Goal: Task Accomplishment & Management: Manage account settings

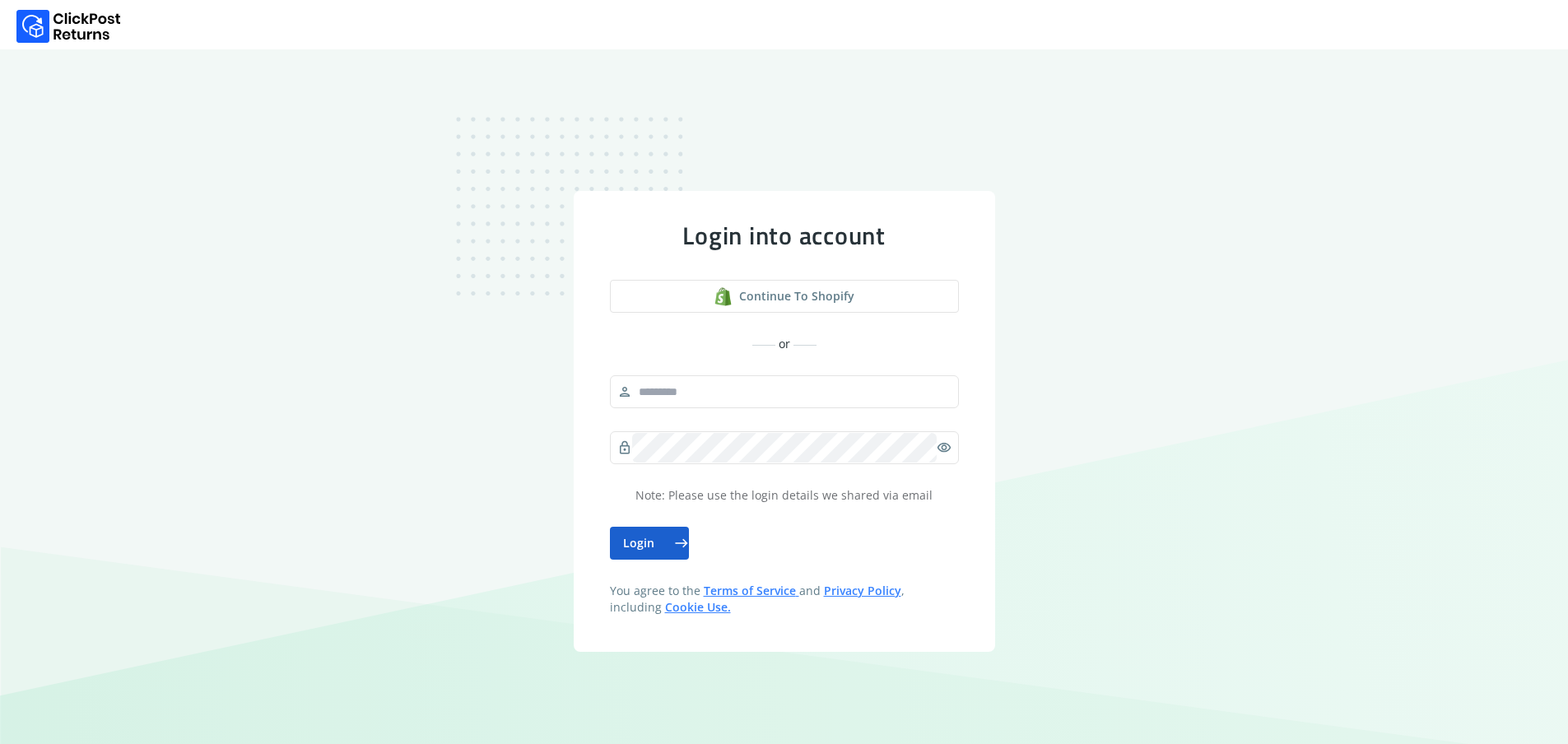
click at [656, 552] on button "Login east" at bounding box center [649, 543] width 79 height 33
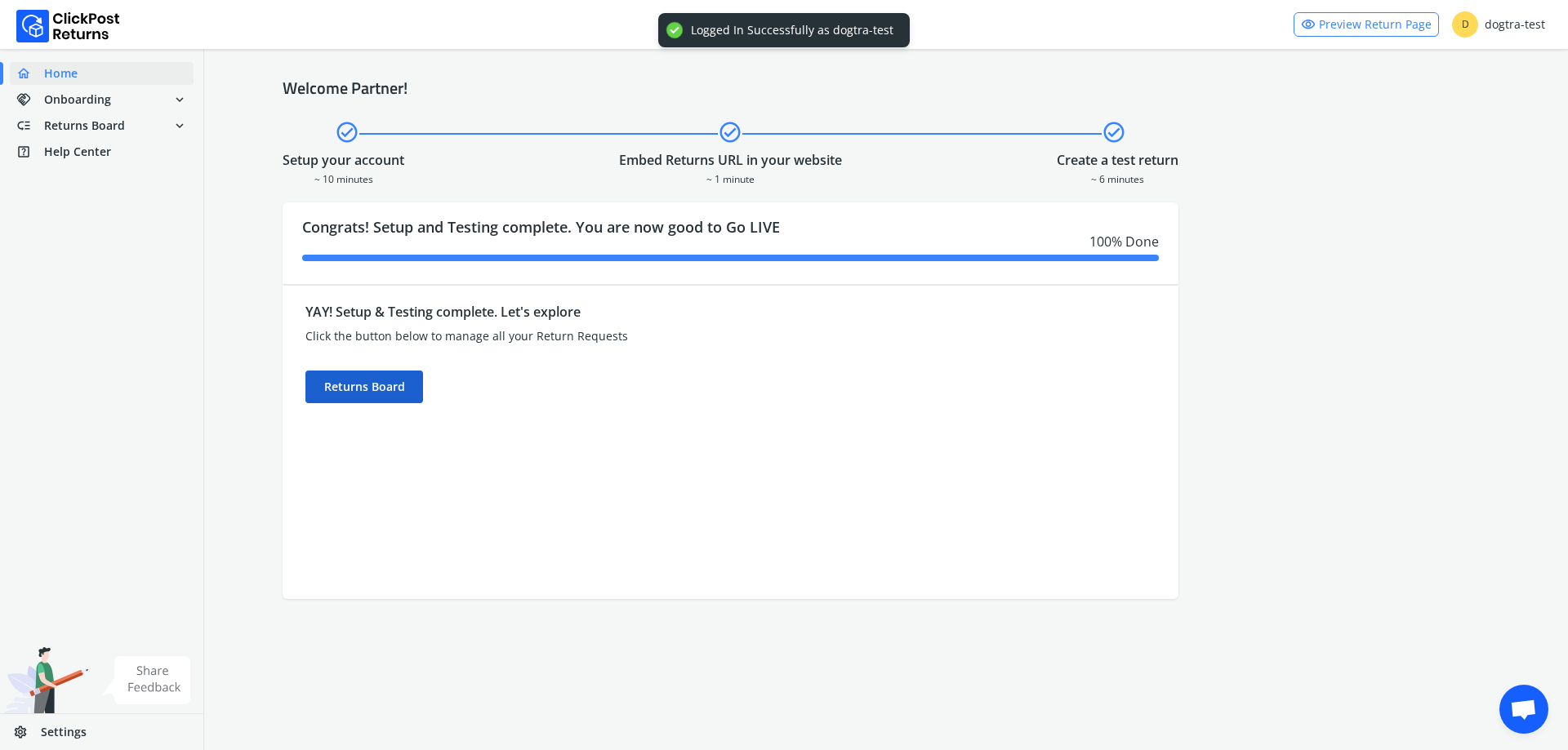
click at [385, 391] on div "Returns Board" at bounding box center [364, 387] width 118 height 32
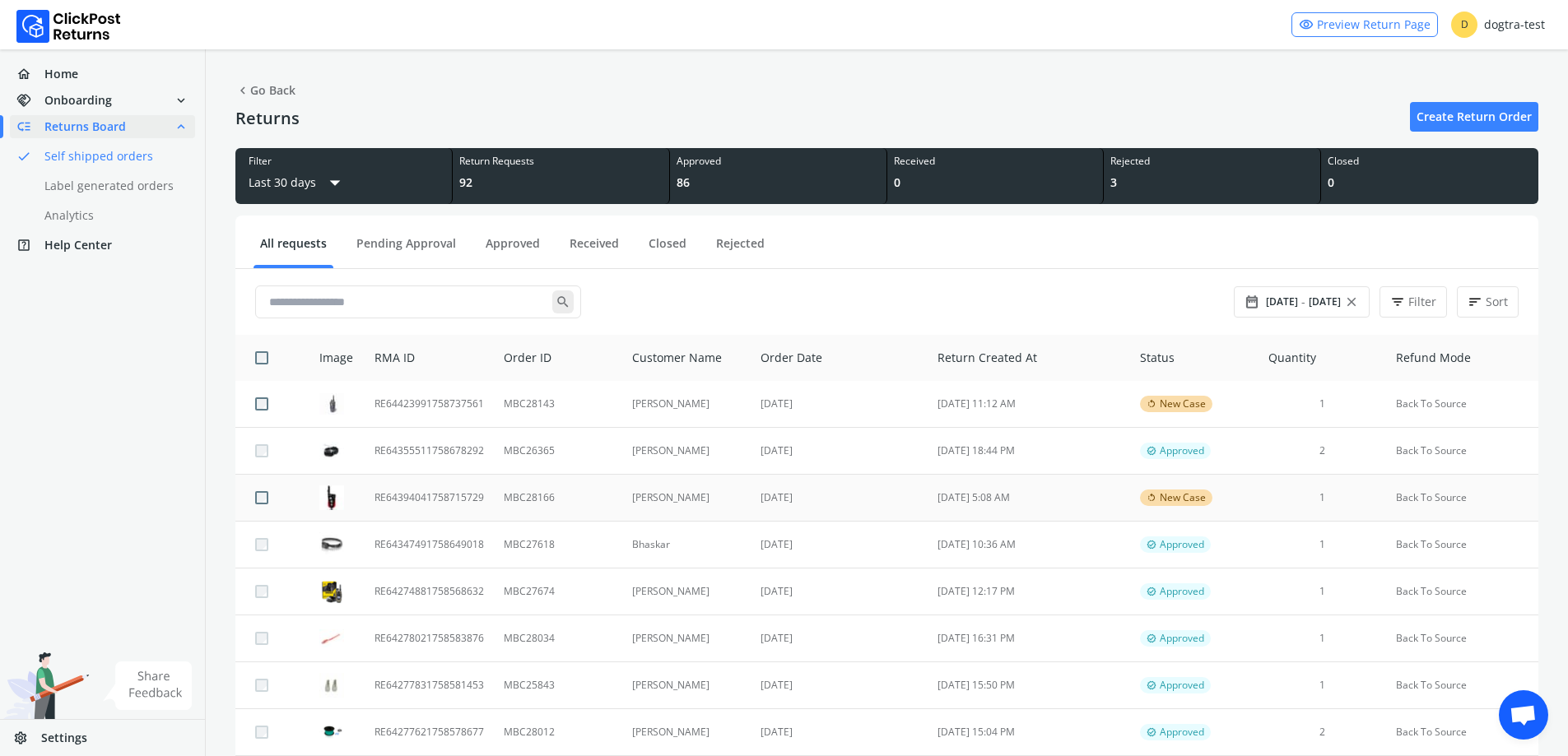
click at [735, 504] on td "[PERSON_NAME]" at bounding box center [687, 498] width 129 height 47
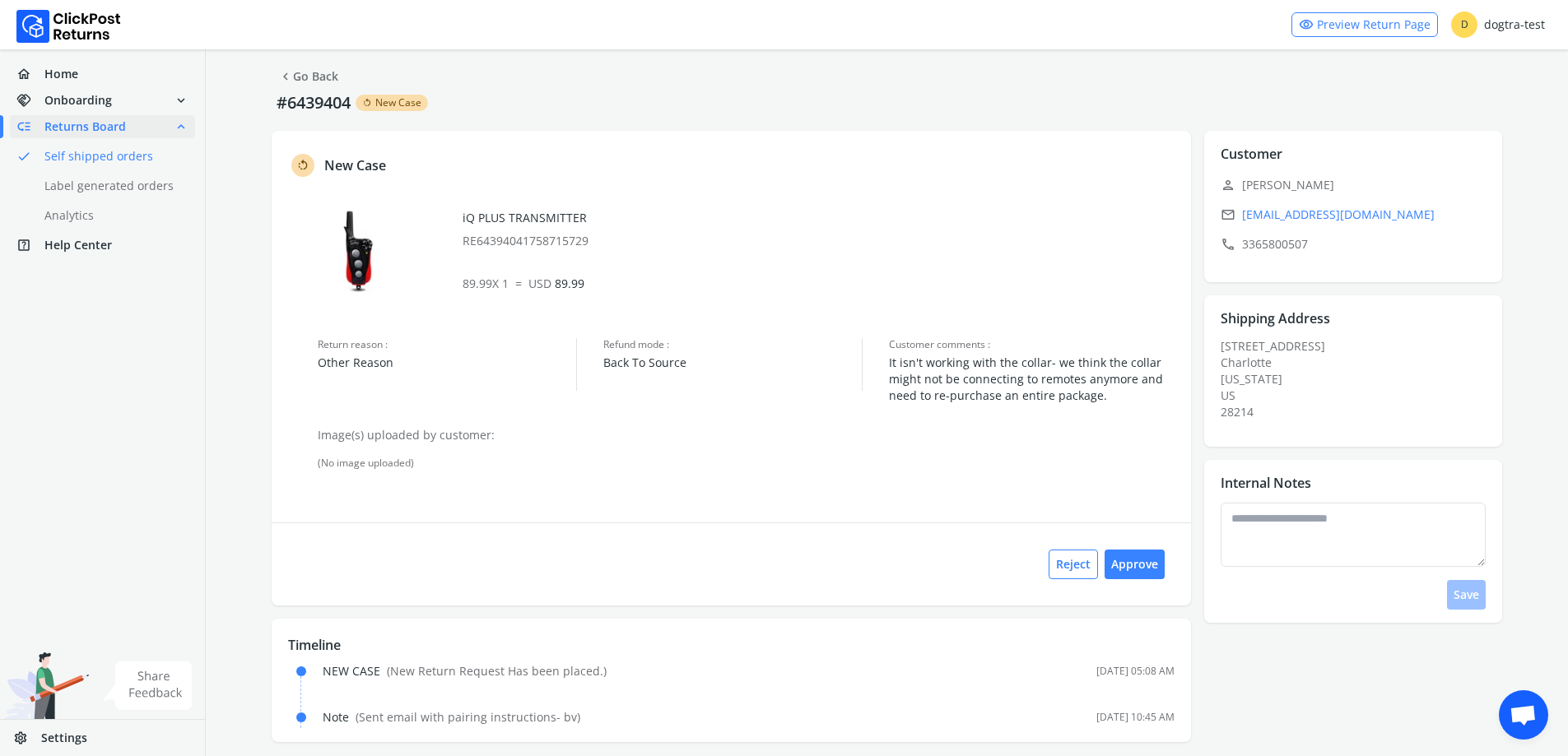
scroll to position [27, 0]
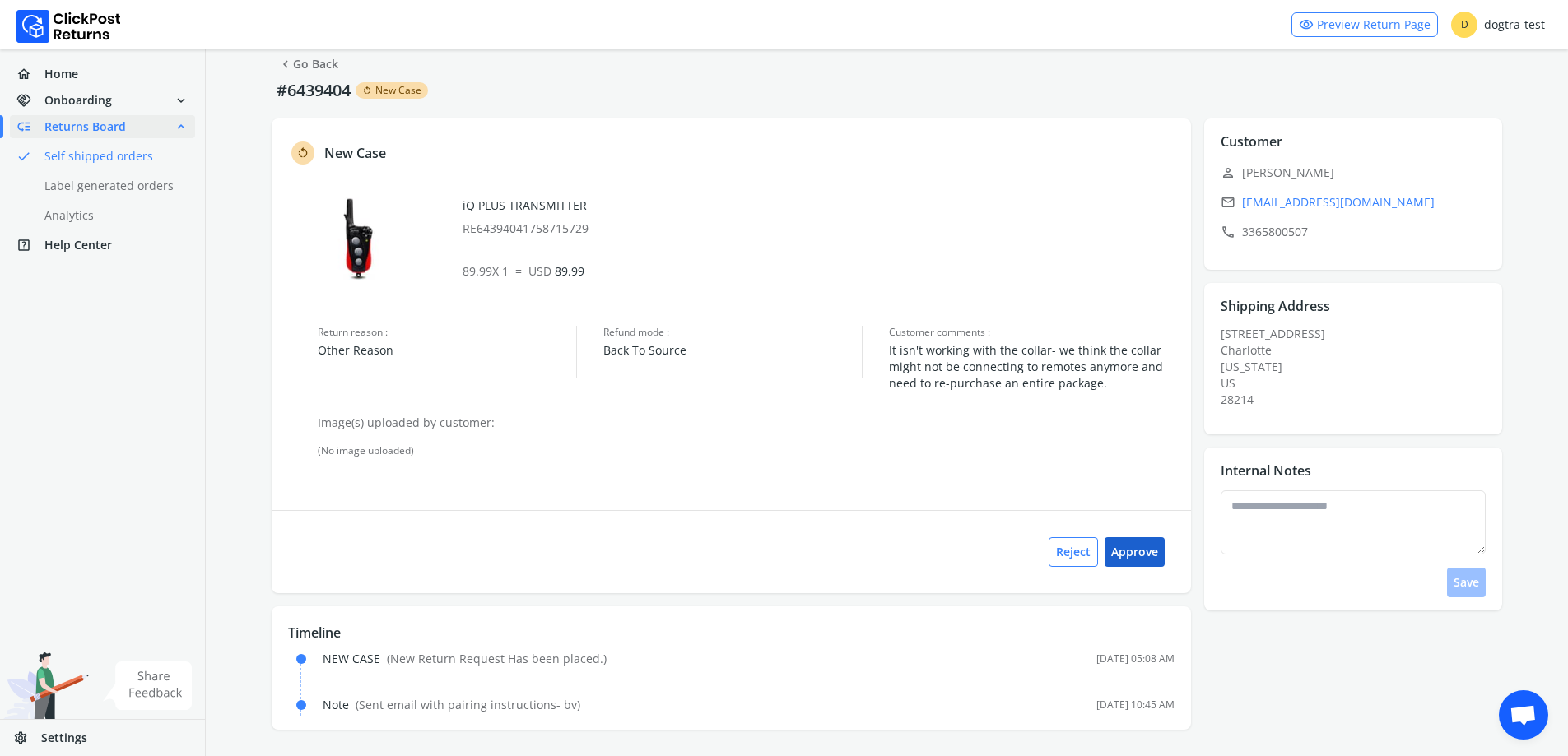
click at [1152, 561] on button "Approve" at bounding box center [1135, 553] width 60 height 30
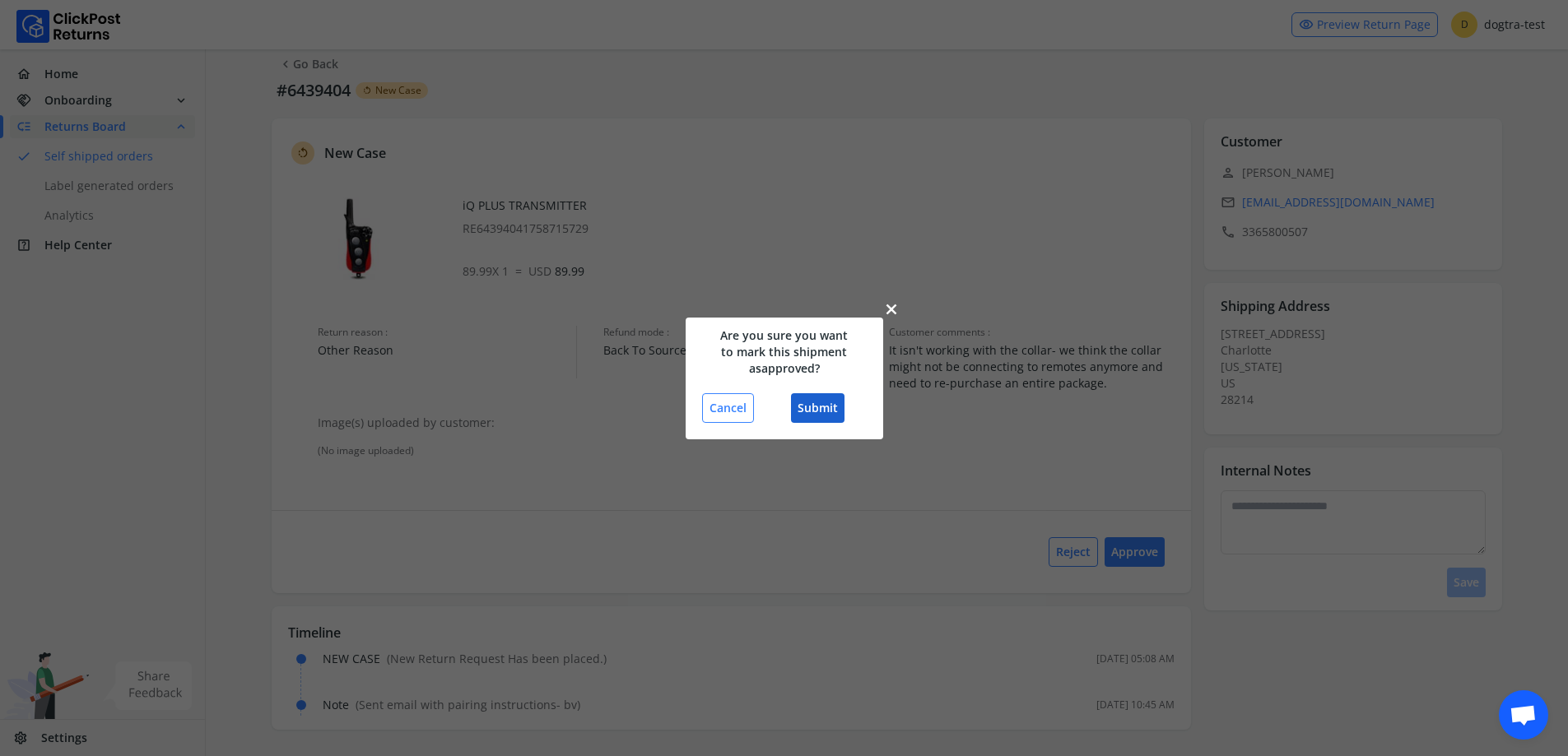
click at [818, 405] on button "Submit" at bounding box center [817, 409] width 53 height 30
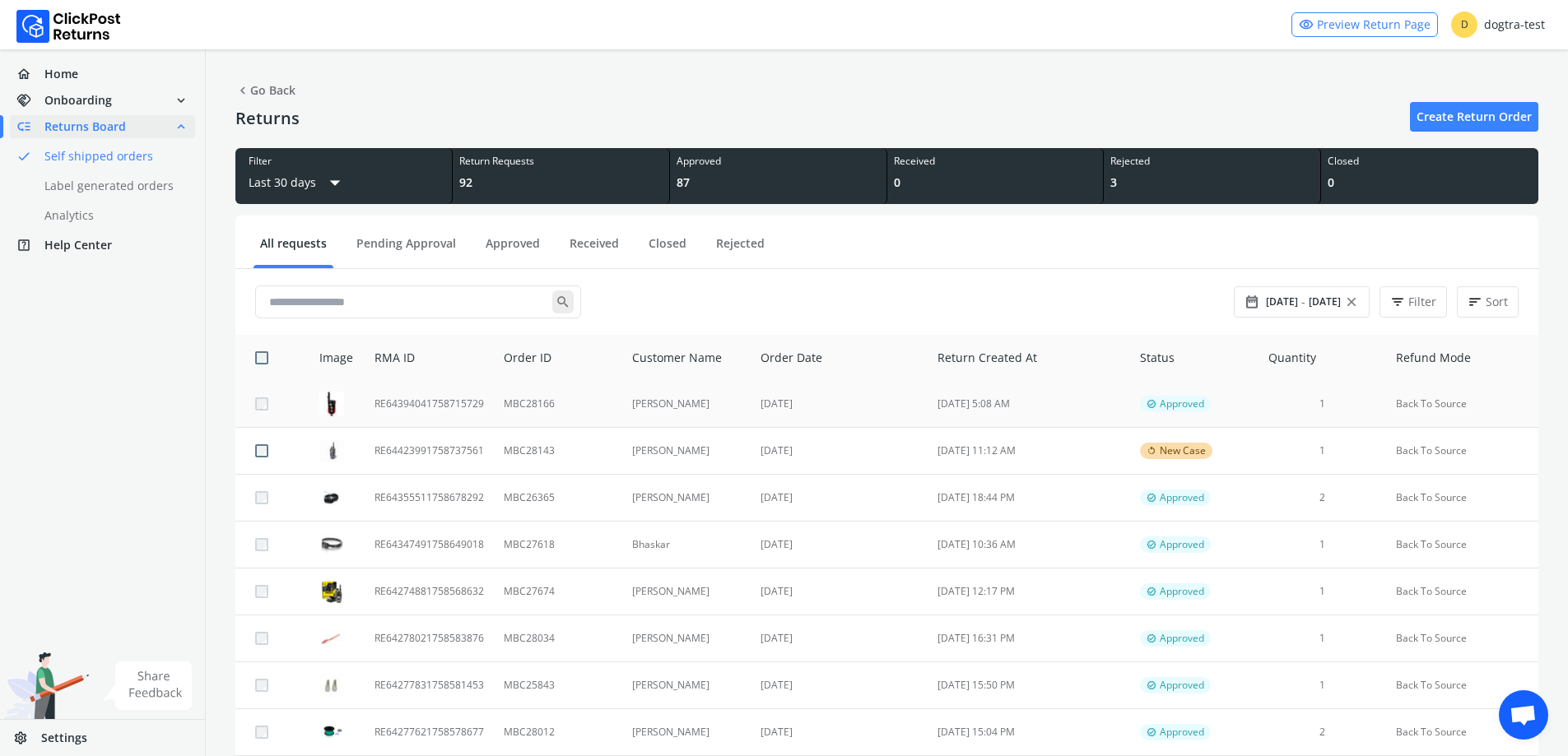
click at [732, 411] on td "[PERSON_NAME]" at bounding box center [687, 404] width 129 height 47
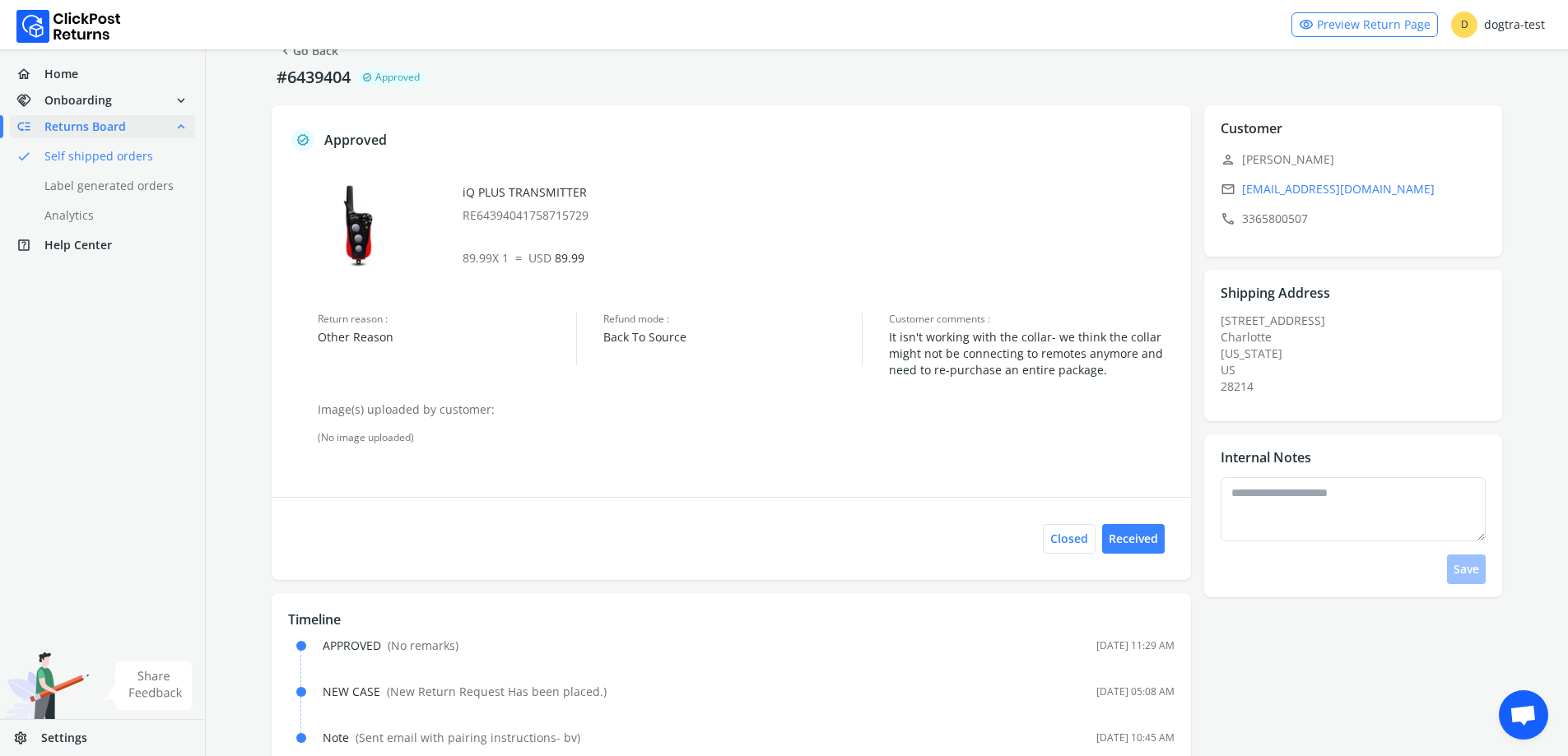
scroll to position [73, 0]
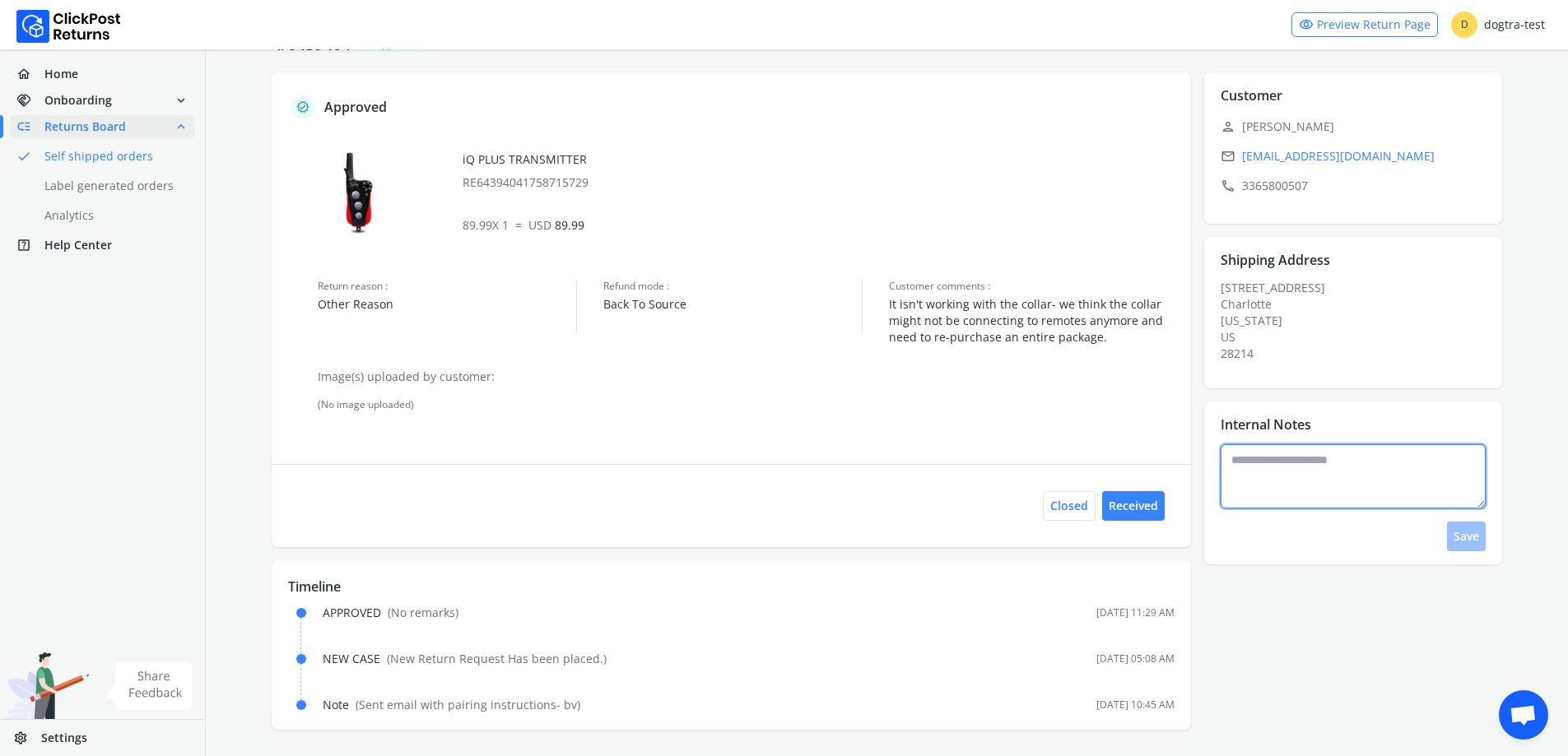
click at [1336, 458] on textarea at bounding box center [1353, 477] width 265 height 65
type textarea "**********"
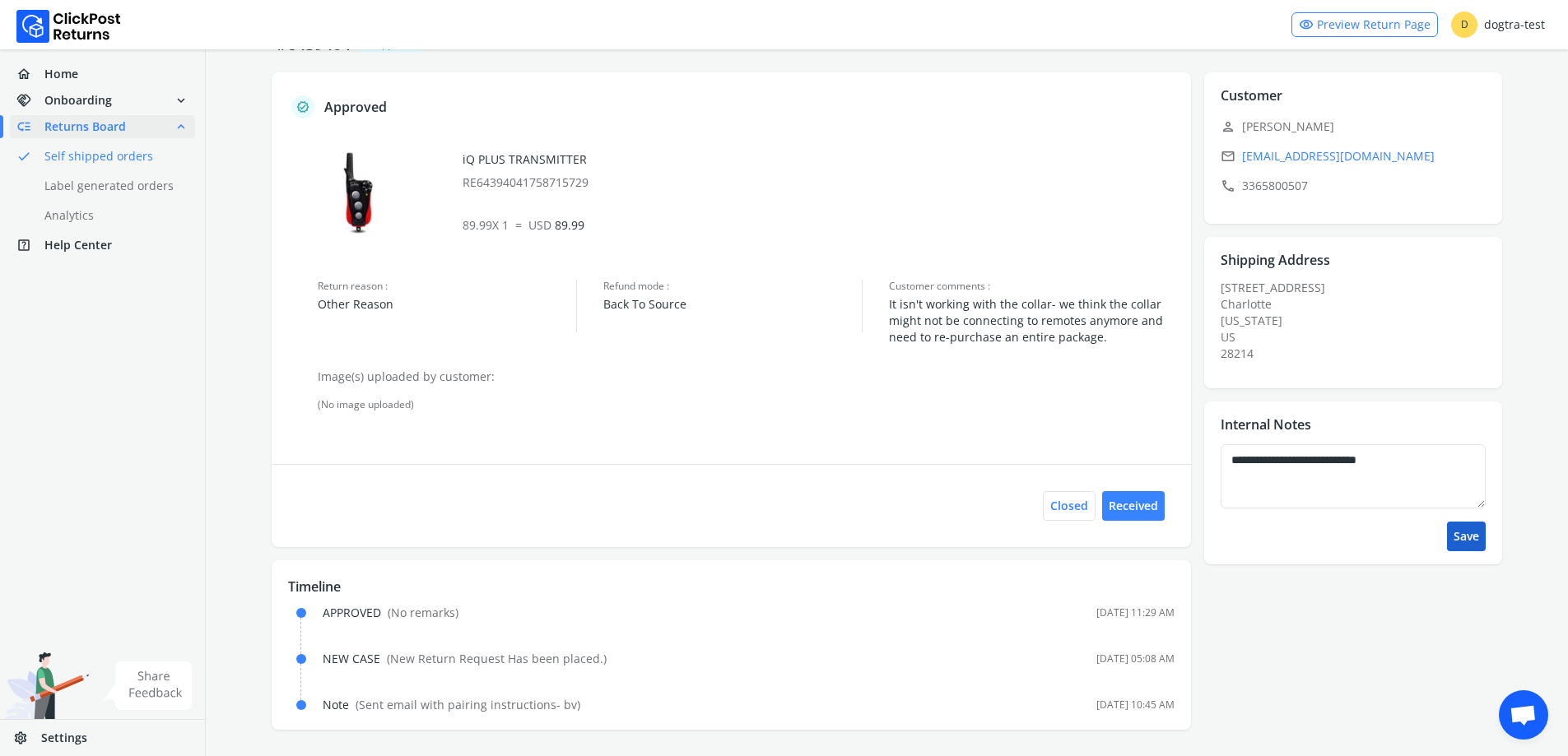
click at [1475, 538] on button "Save" at bounding box center [1466, 537] width 39 height 30
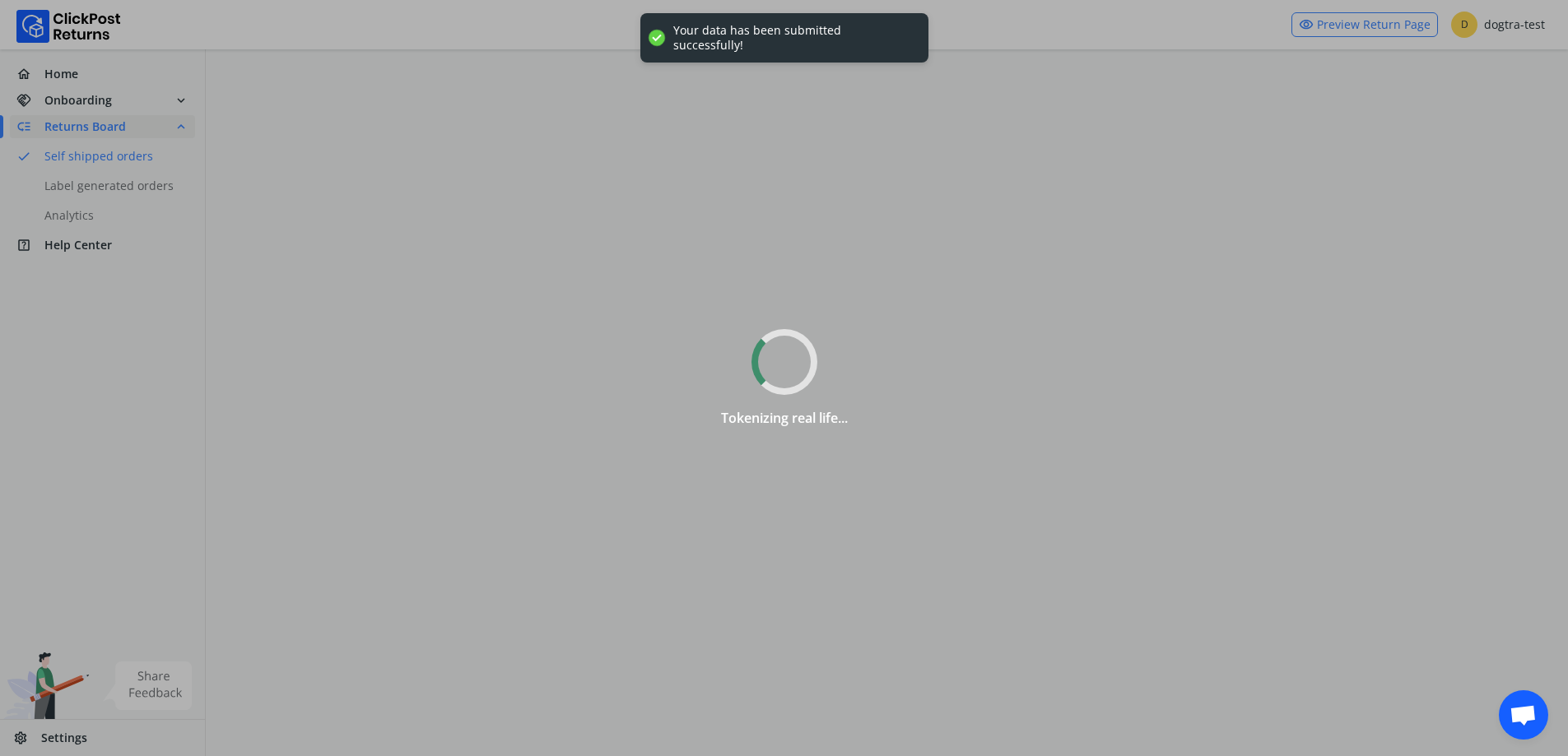
scroll to position [0, 0]
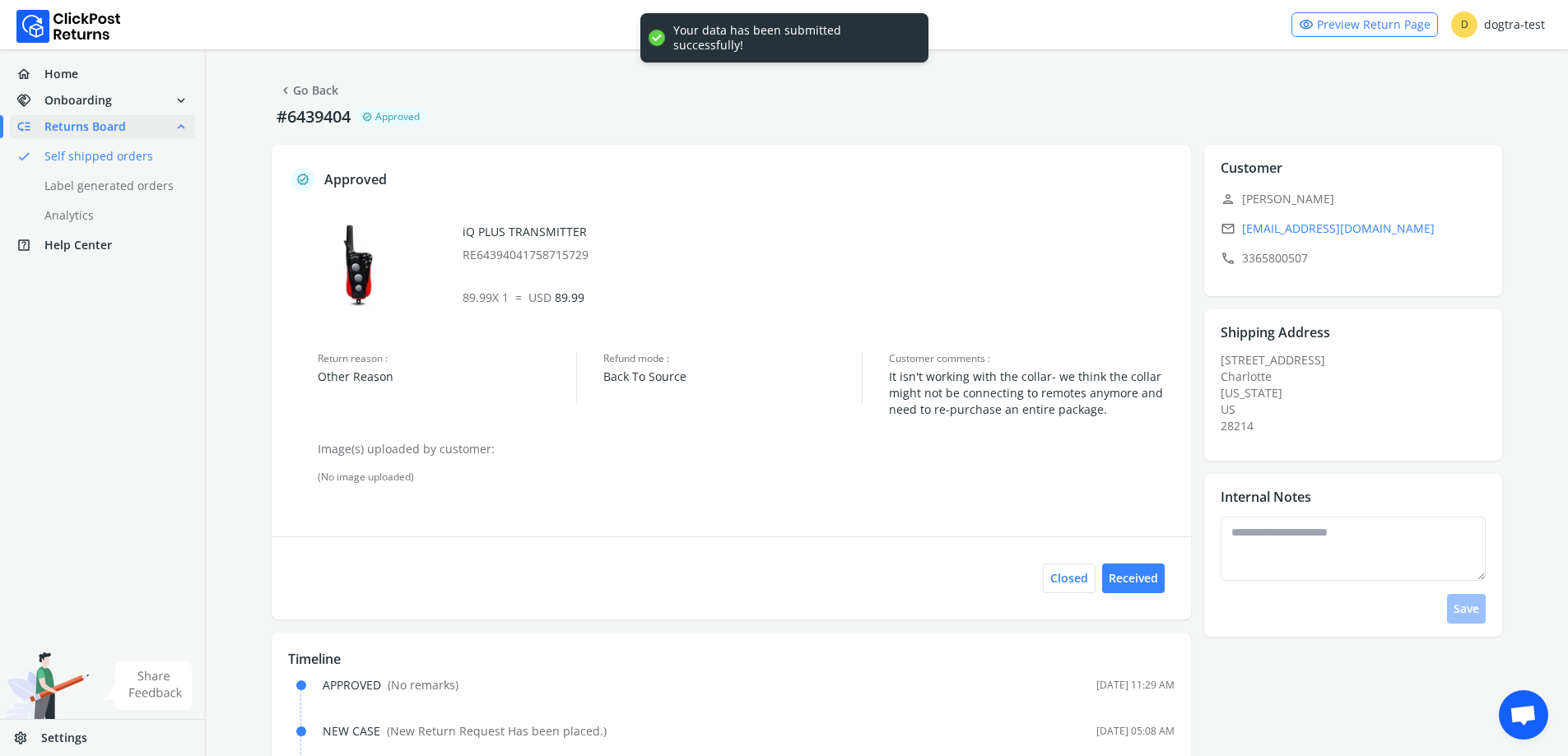
click at [310, 95] on link "chevron_left Go Back" at bounding box center [309, 90] width 60 height 23
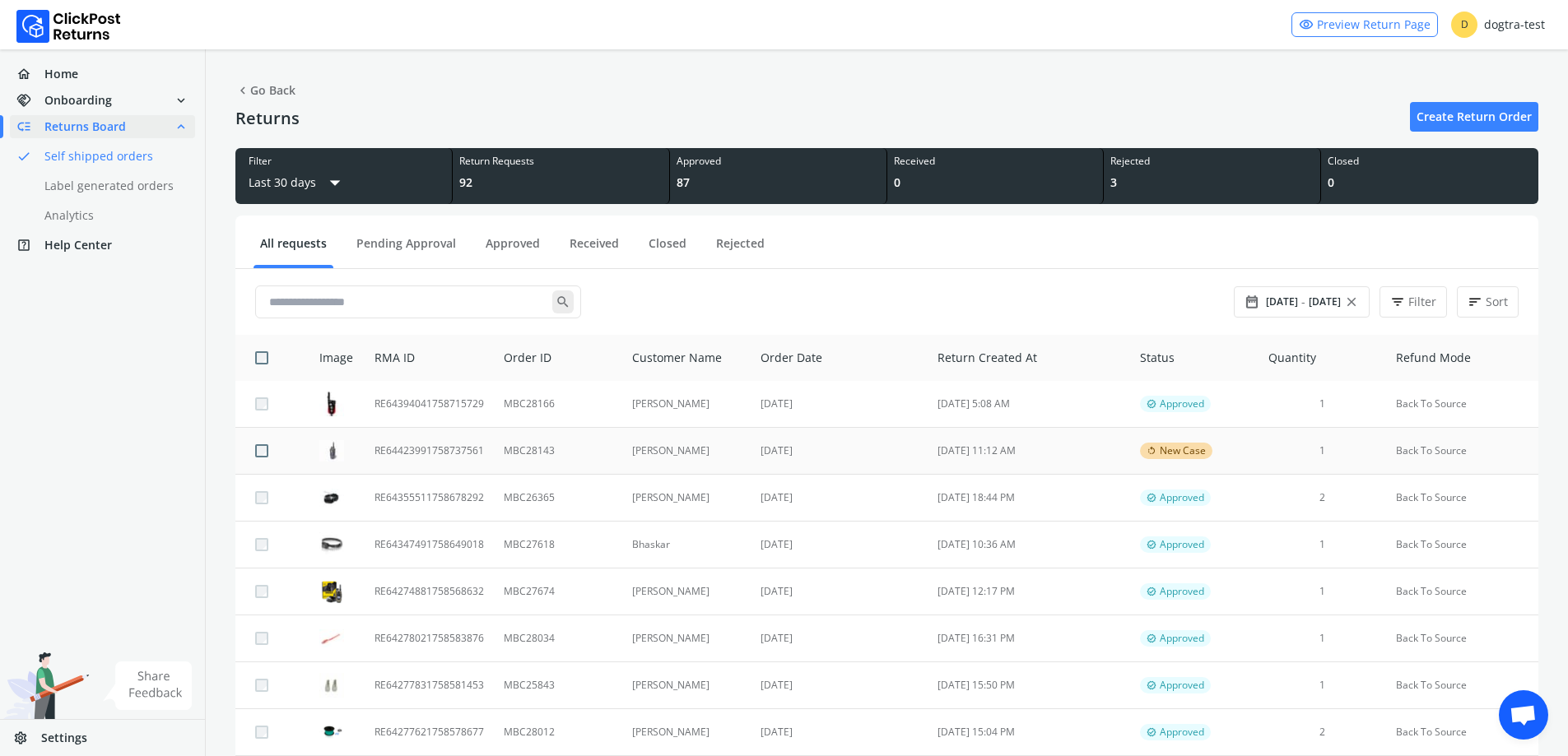
click at [446, 448] on td "RE64423991758737561" at bounding box center [429, 451] width 129 height 47
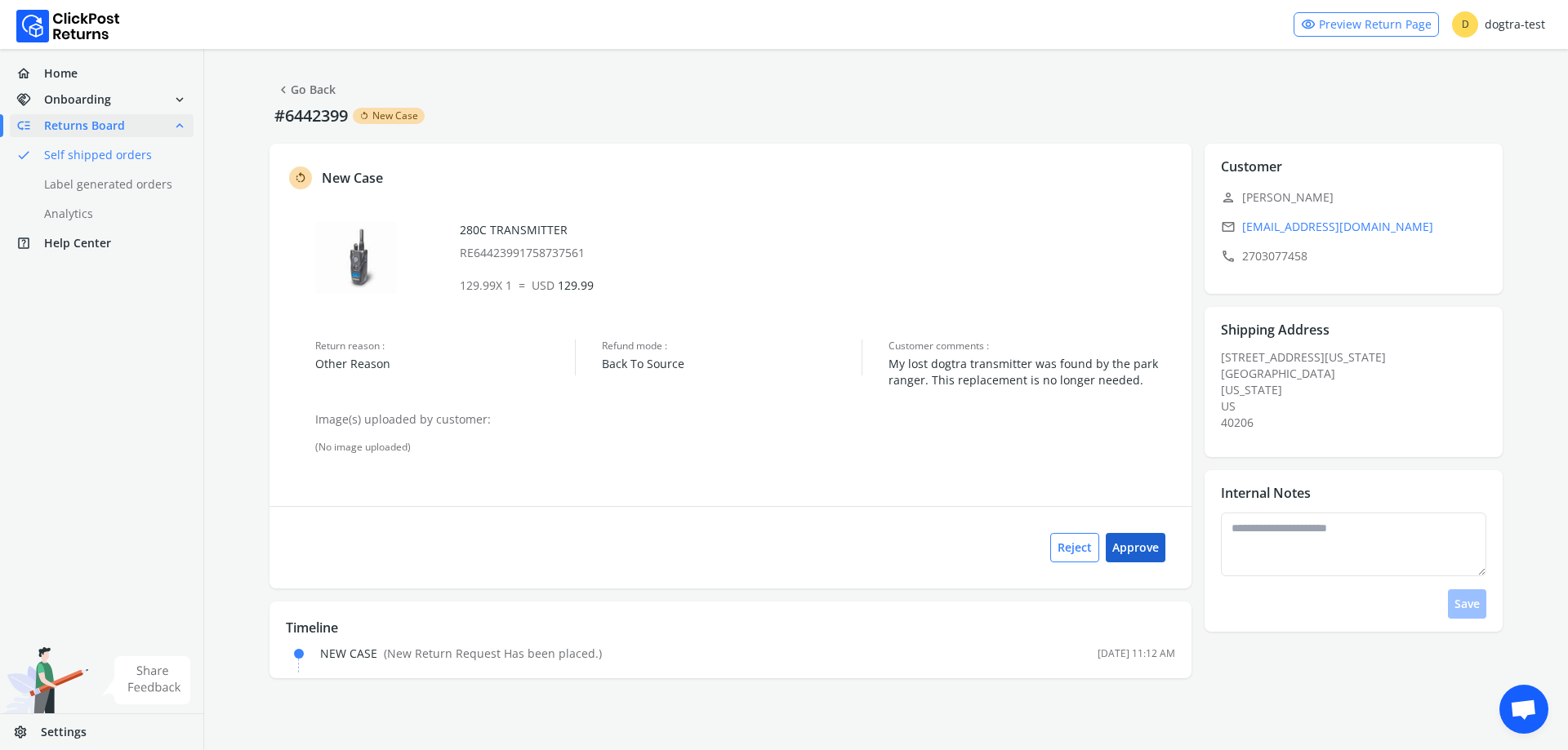
click at [1141, 545] on button "Approve" at bounding box center [1135, 548] width 60 height 30
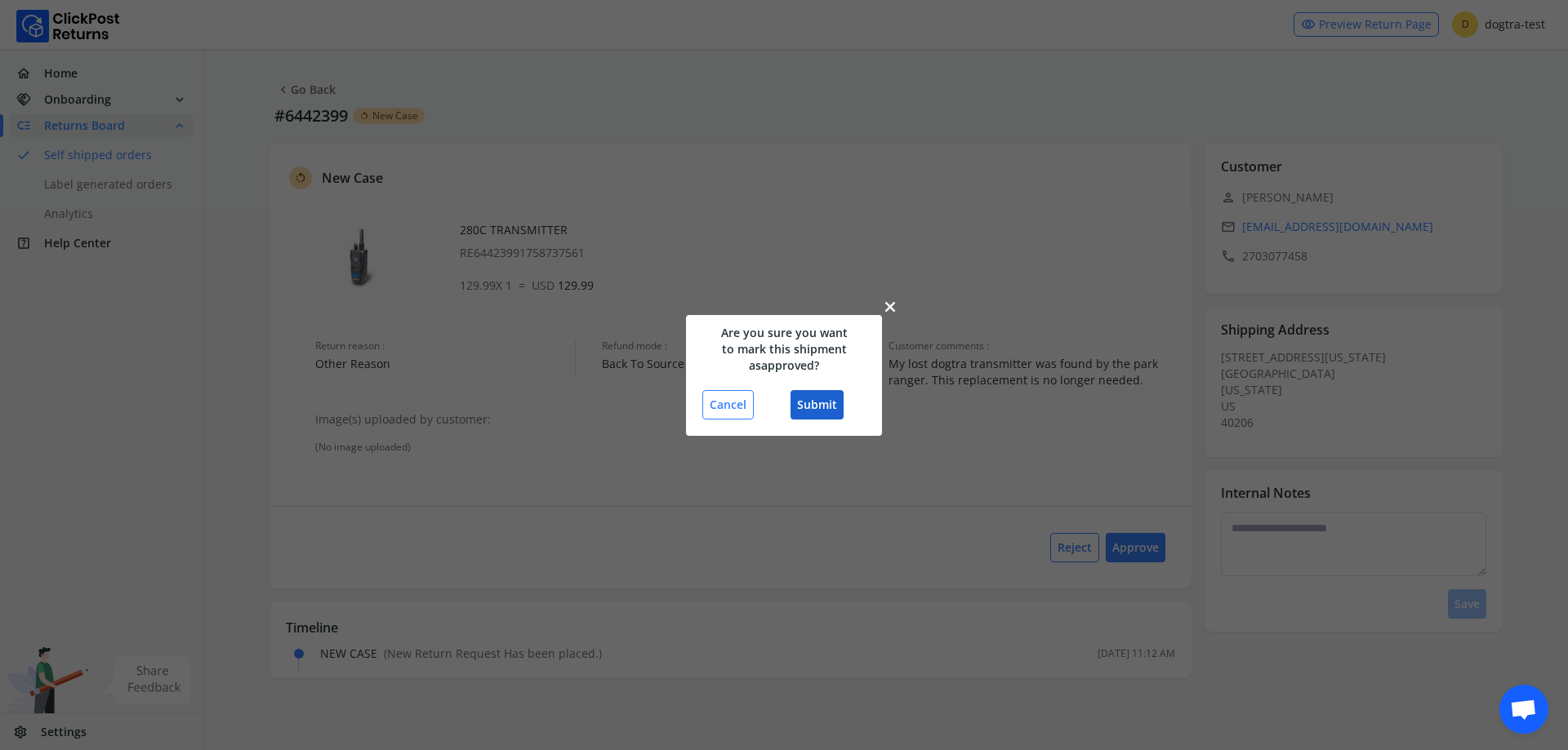
click at [825, 406] on button "Submit" at bounding box center [817, 405] width 53 height 30
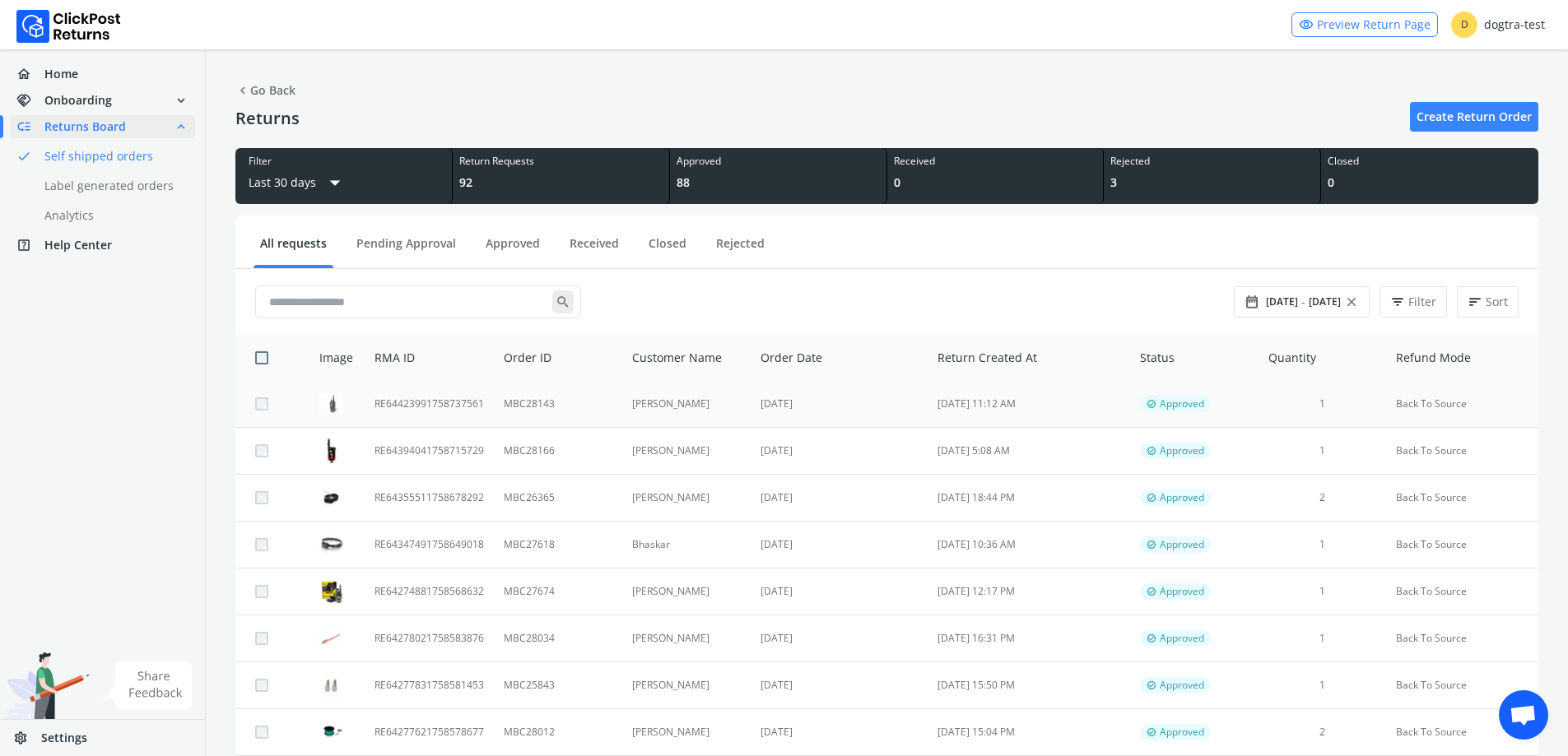
click at [714, 415] on td "[PERSON_NAME]" at bounding box center [687, 404] width 129 height 47
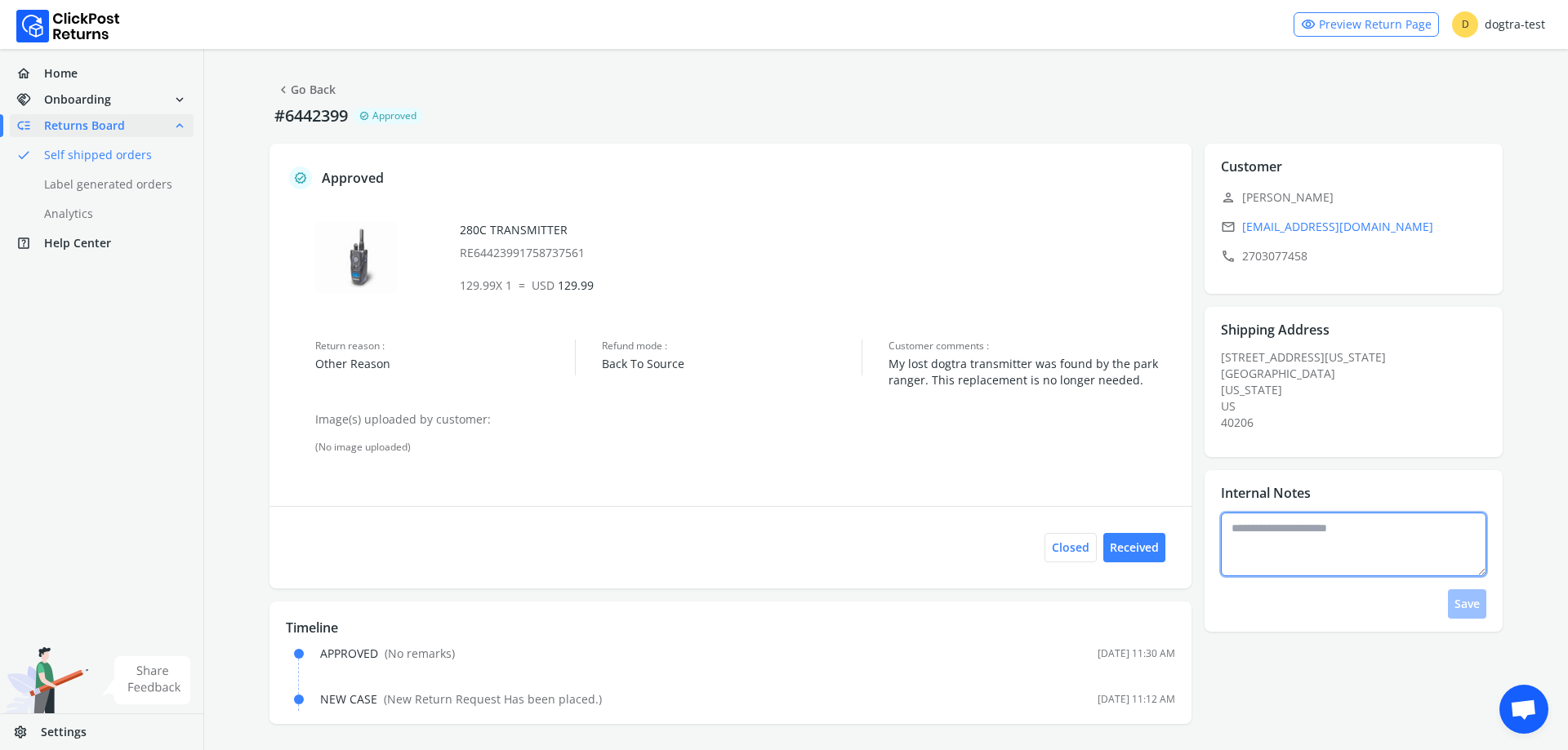
click at [1292, 554] on textarea at bounding box center [1353, 544] width 266 height 64
type textarea "**********"
click at [1478, 602] on button "Save" at bounding box center [1467, 604] width 39 height 30
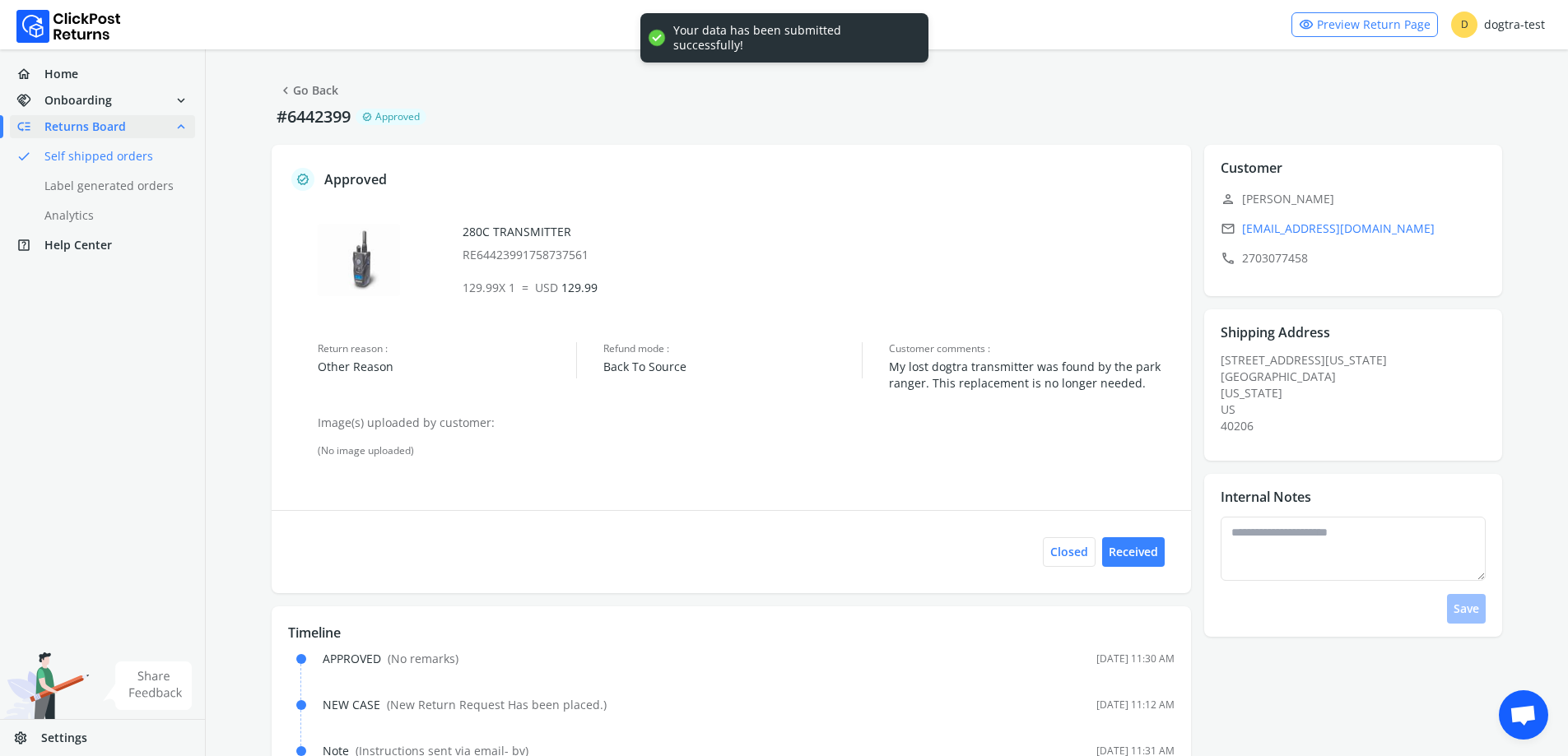
click at [317, 102] on button "chevron_left Go Back" at bounding box center [308, 91] width 73 height 30
